Goal: Information Seeking & Learning: Check status

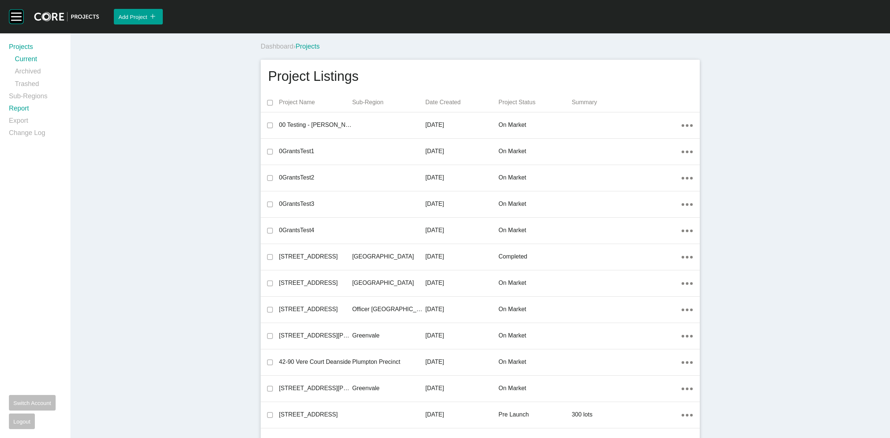
click at [19, 108] on link "Report" at bounding box center [35, 110] width 53 height 12
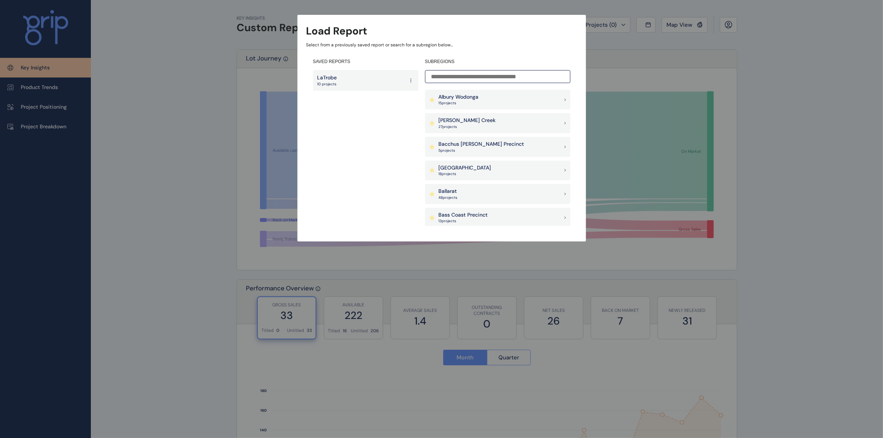
scroll to position [646, 0]
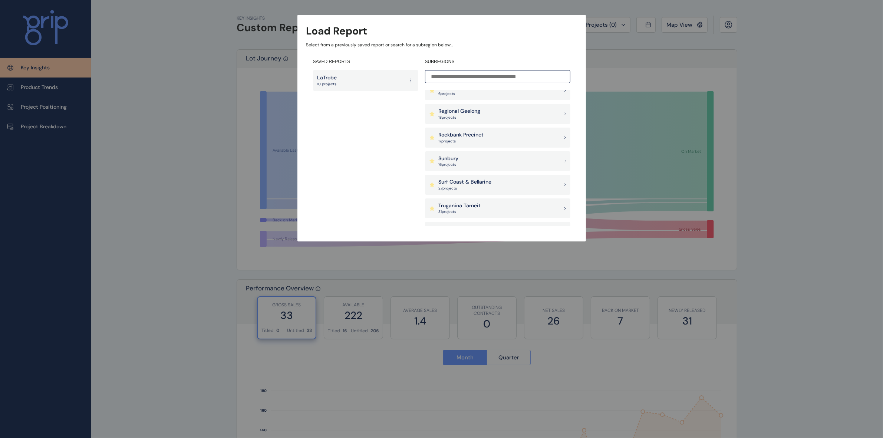
click at [459, 157] on div "Sunbury 16 project s" at bounding box center [497, 161] width 145 height 20
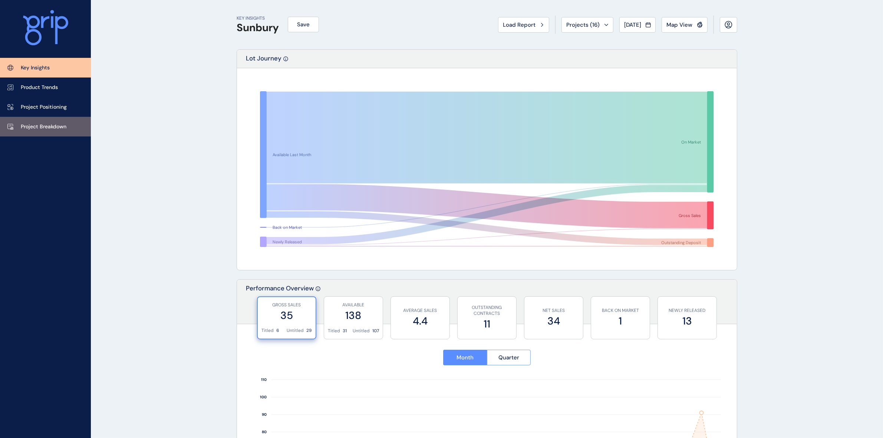
click at [45, 131] on link "Project Breakdown" at bounding box center [45, 127] width 91 height 20
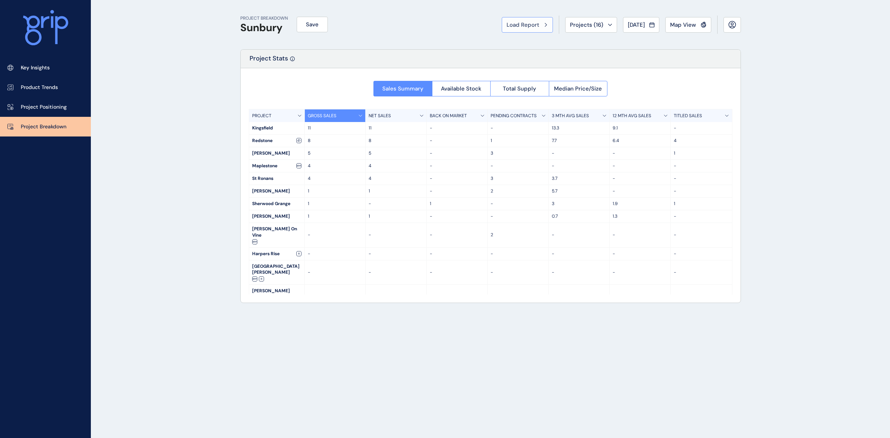
click at [513, 31] on button "Load Report" at bounding box center [527, 25] width 51 height 16
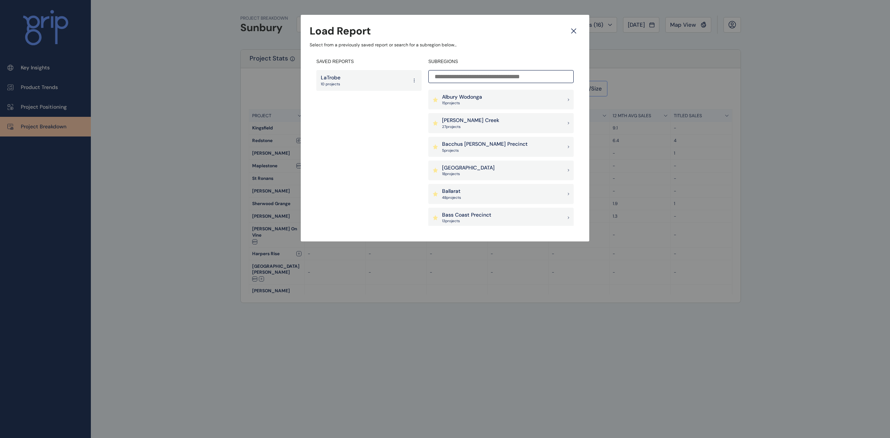
click at [514, 75] on input at bounding box center [500, 76] width 145 height 13
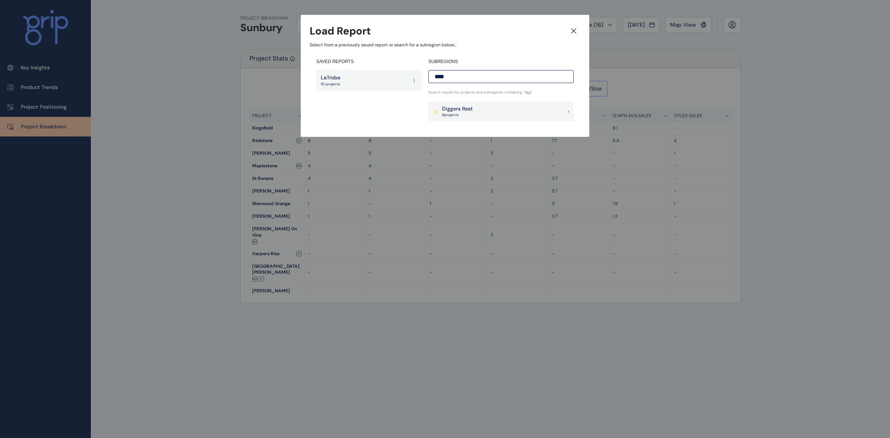
type input "****"
click at [475, 111] on div "Diggers Rest 6 project s" at bounding box center [500, 112] width 145 height 20
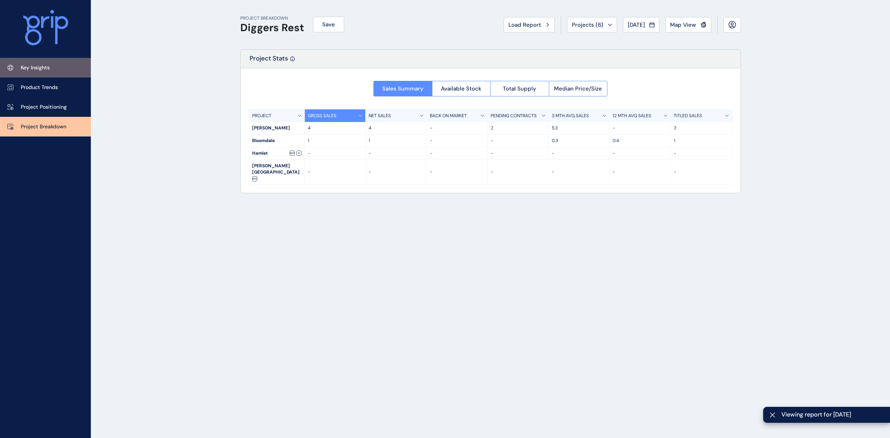
click at [49, 67] on p "Key Insights" at bounding box center [35, 67] width 29 height 7
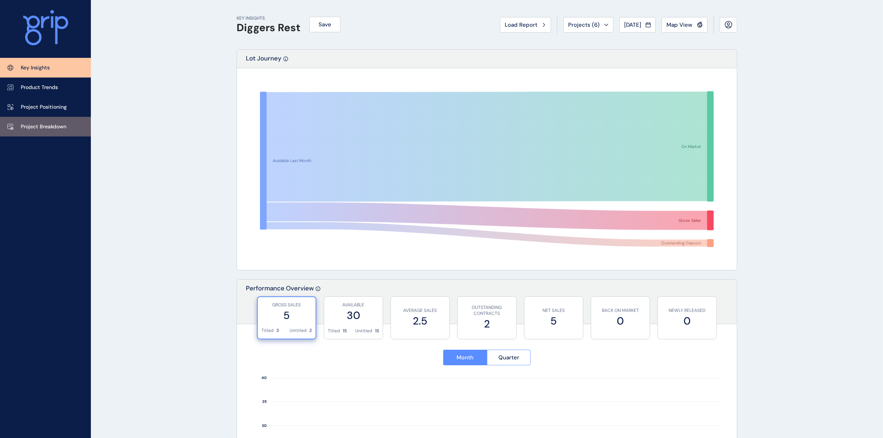
click at [44, 123] on p "Project Breakdown" at bounding box center [44, 126] width 46 height 7
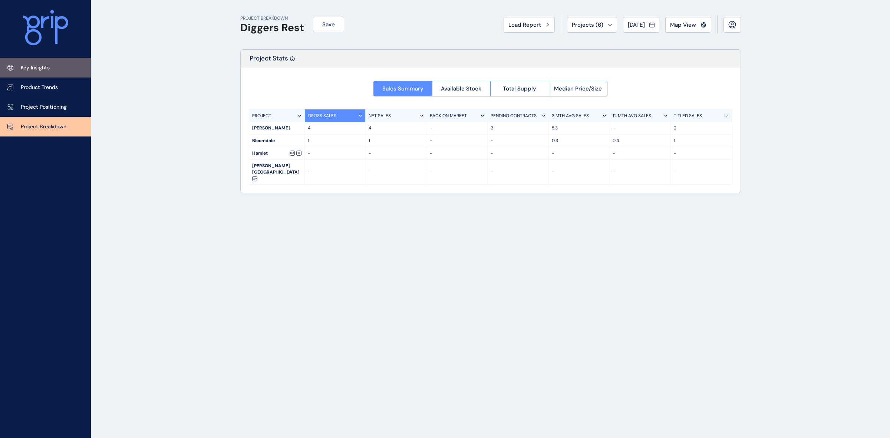
click at [37, 66] on p "Key Insights" at bounding box center [35, 67] width 29 height 7
